Goal: Task Accomplishment & Management: Manage account settings

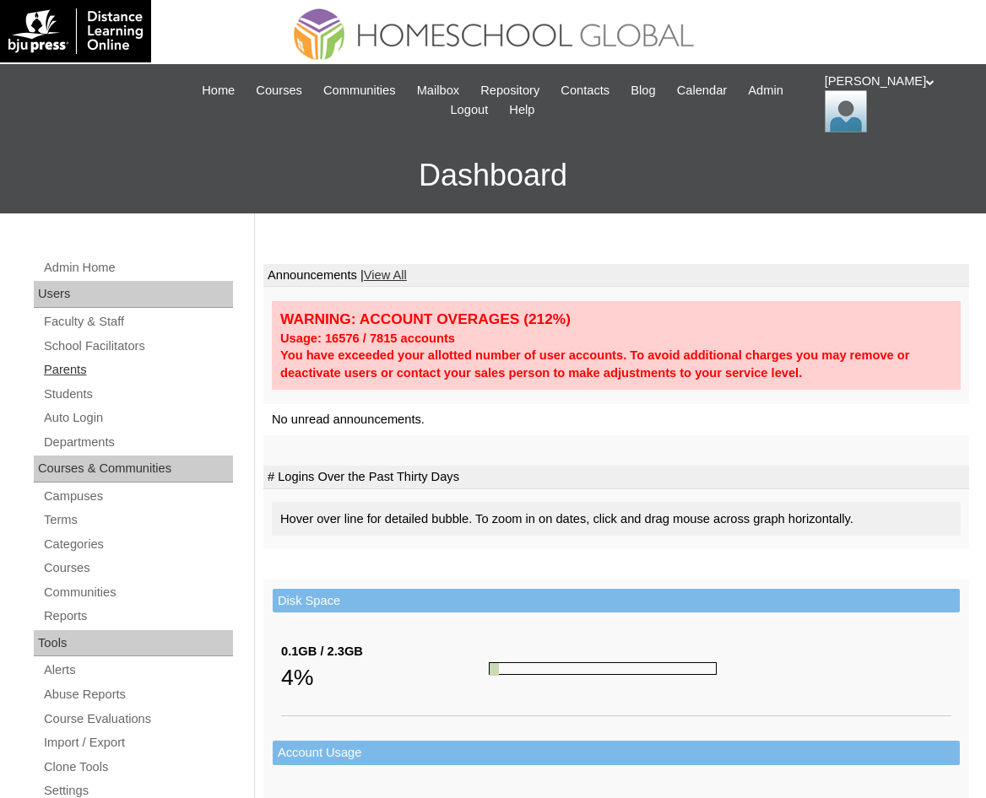
click at [74, 370] on link "Parents" at bounding box center [137, 370] width 191 height 21
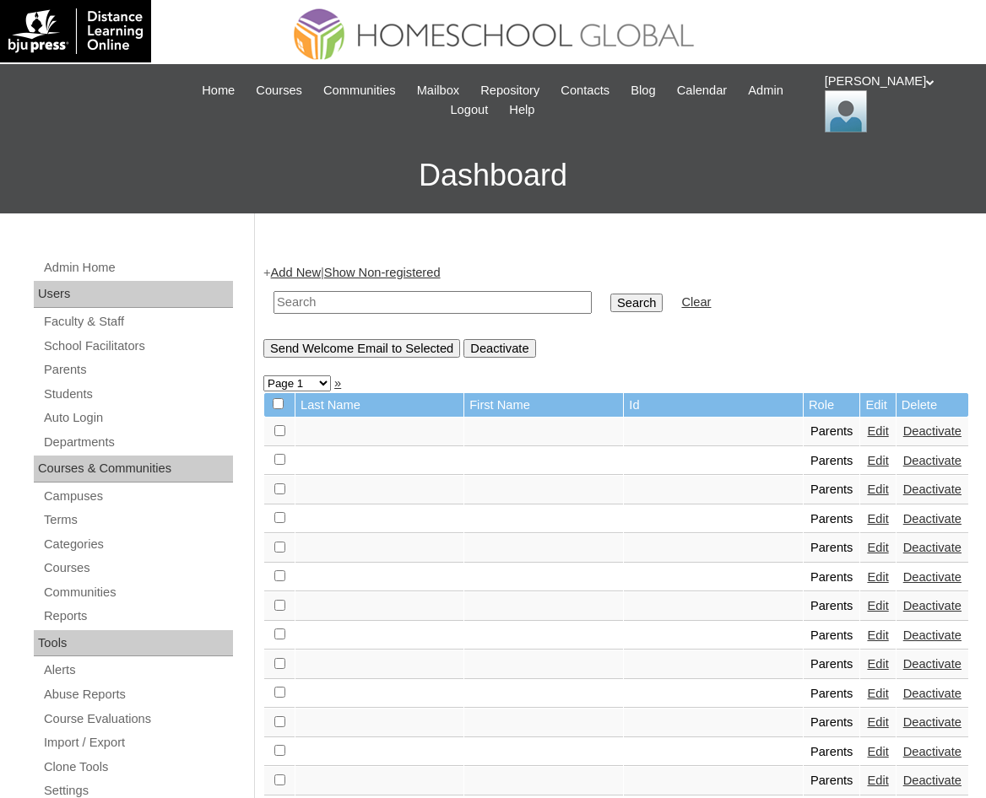
click at [297, 295] on input "text" at bounding box center [432, 302] width 318 height 23
paste input "MHP0046-TECHPH2025"
type input "MHP0046-TECHPH2025"
click at [610, 303] on input "Search" at bounding box center [636, 303] width 52 height 19
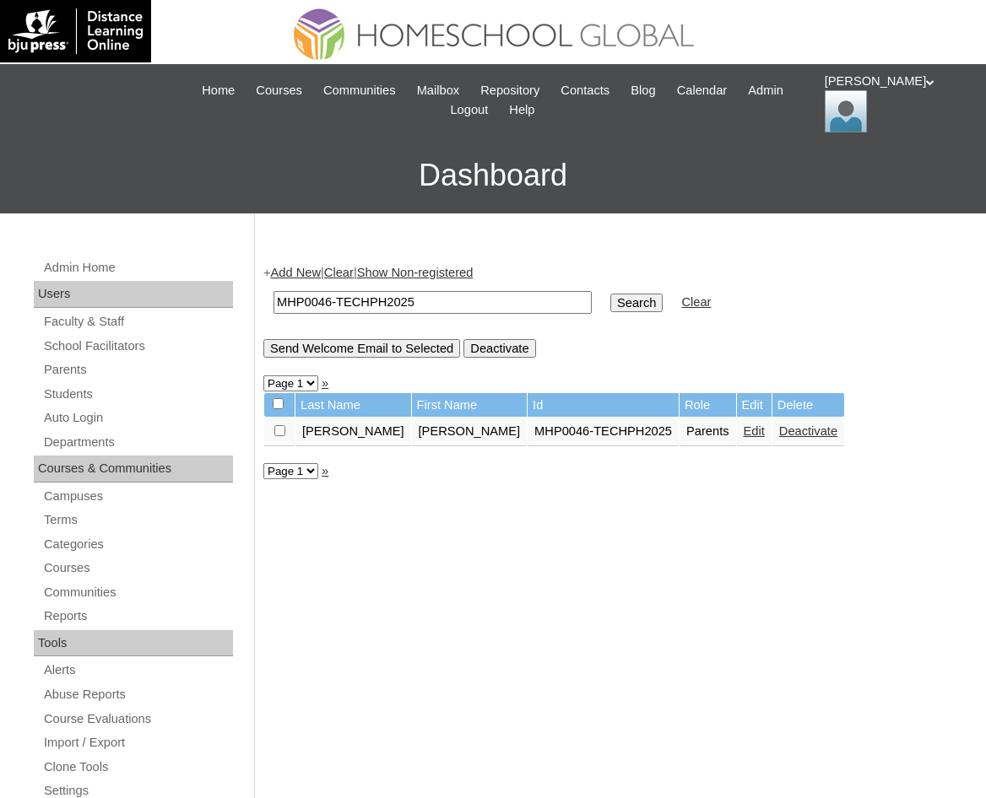
click at [744, 425] on link "Edit" at bounding box center [754, 432] width 21 height 14
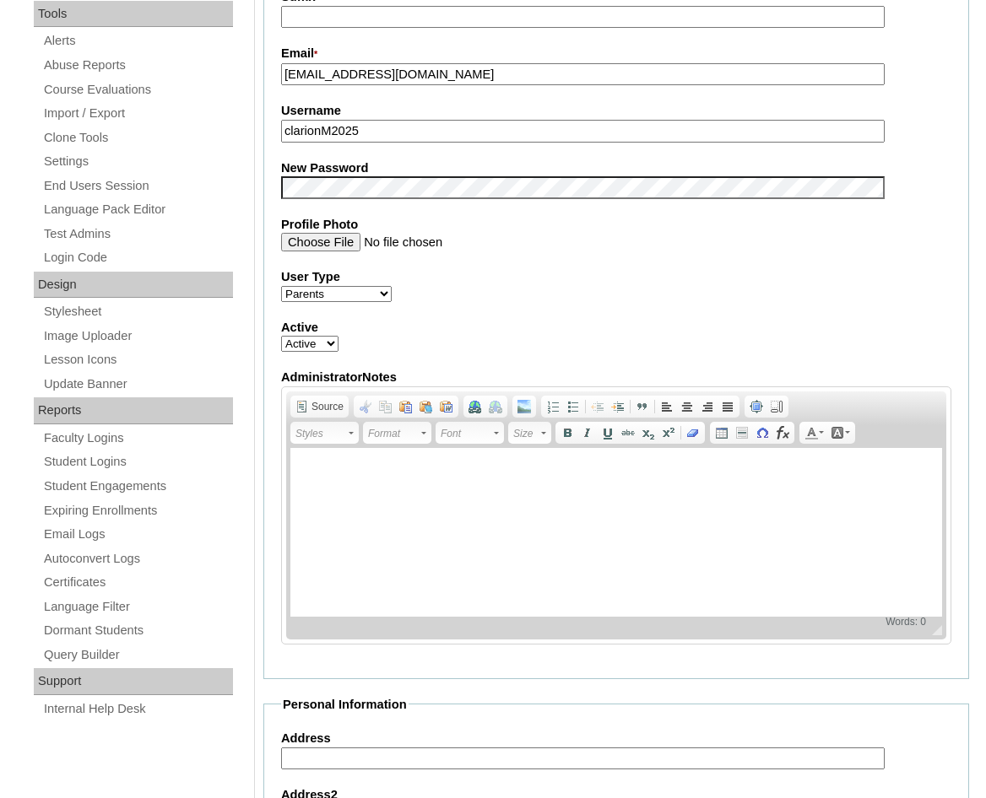
scroll to position [506, 0]
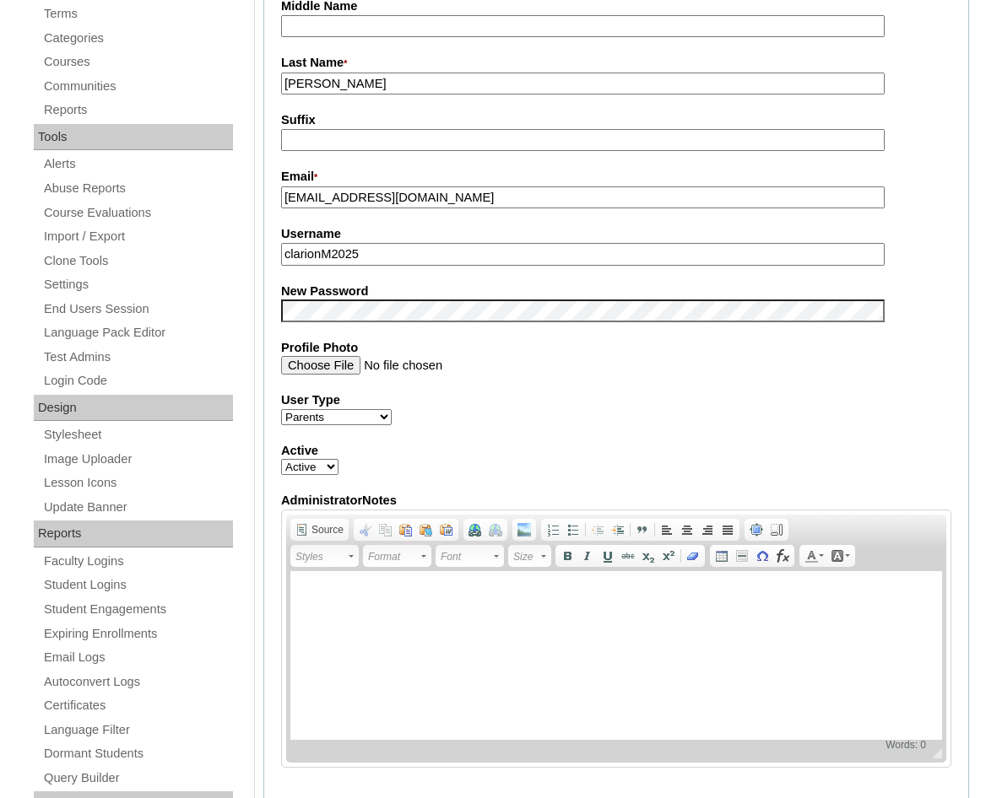
click at [311, 253] on input "clarionM2025" at bounding box center [583, 254] width 604 height 23
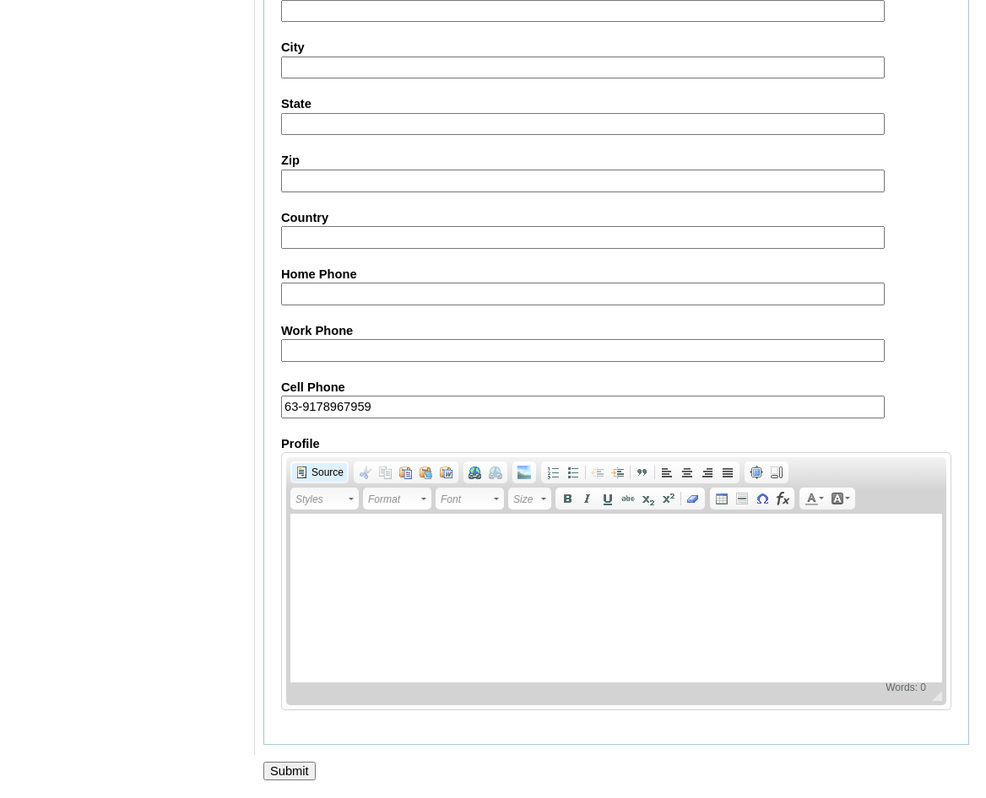
scroll to position [1439, 0]
click at [275, 770] on input "Submit" at bounding box center [289, 771] width 52 height 19
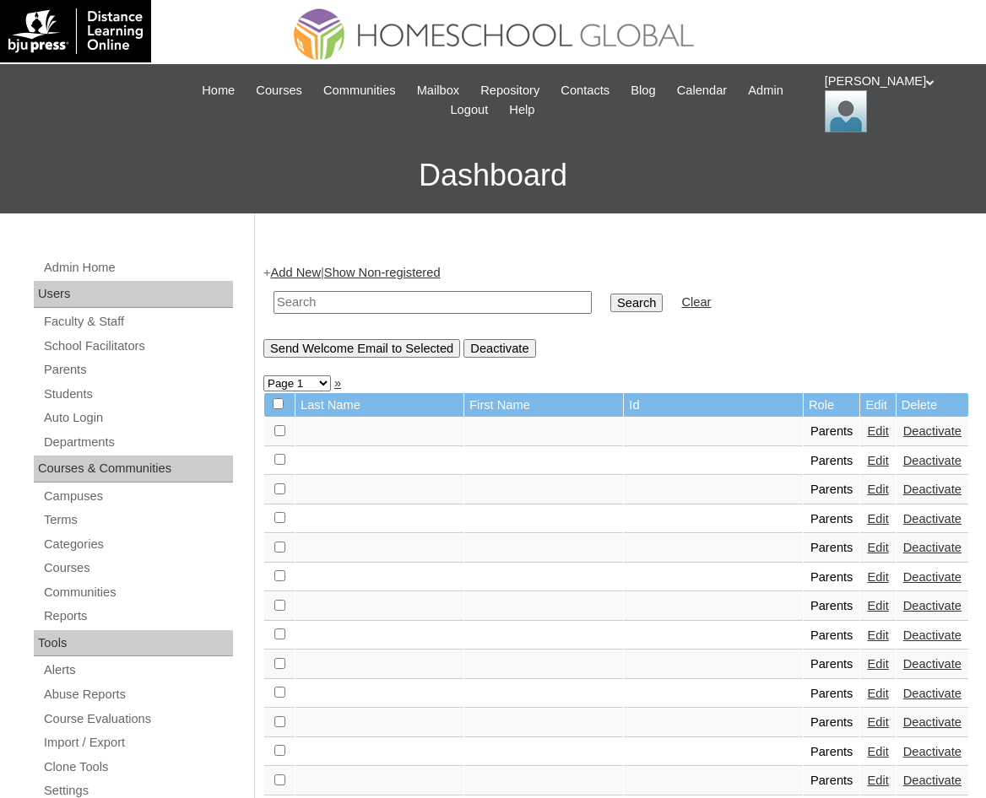
click at [841, 99] on div "[PERSON_NAME] My Profile My Settings Logout" at bounding box center [897, 103] width 144 height 60
click at [848, 158] on span "Logout" at bounding box center [855, 158] width 34 height 13
